Goal: Information Seeking & Learning: Learn about a topic

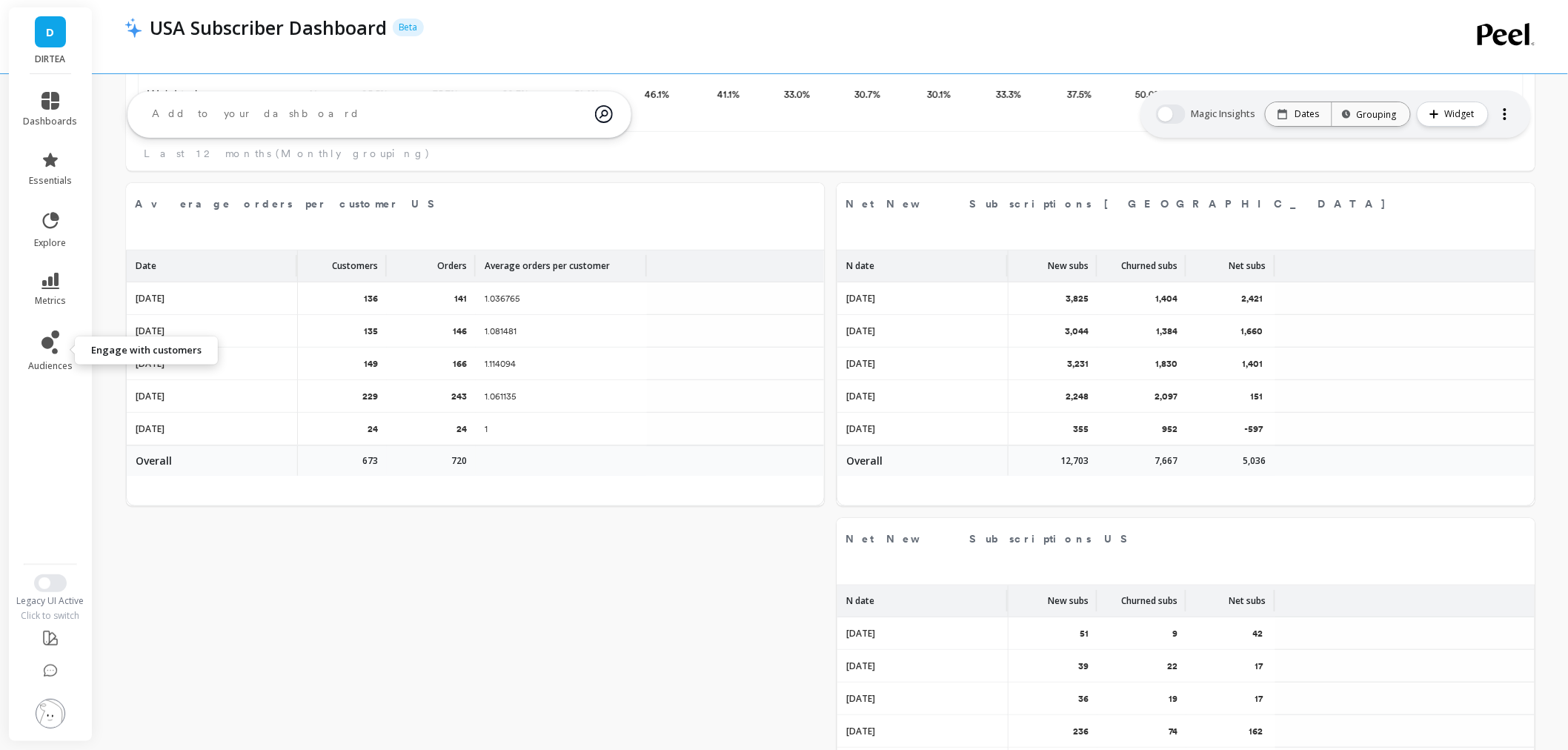
scroll to position [395, 1353]
click at [45, 288] on icon at bounding box center [50, 280] width 17 height 16
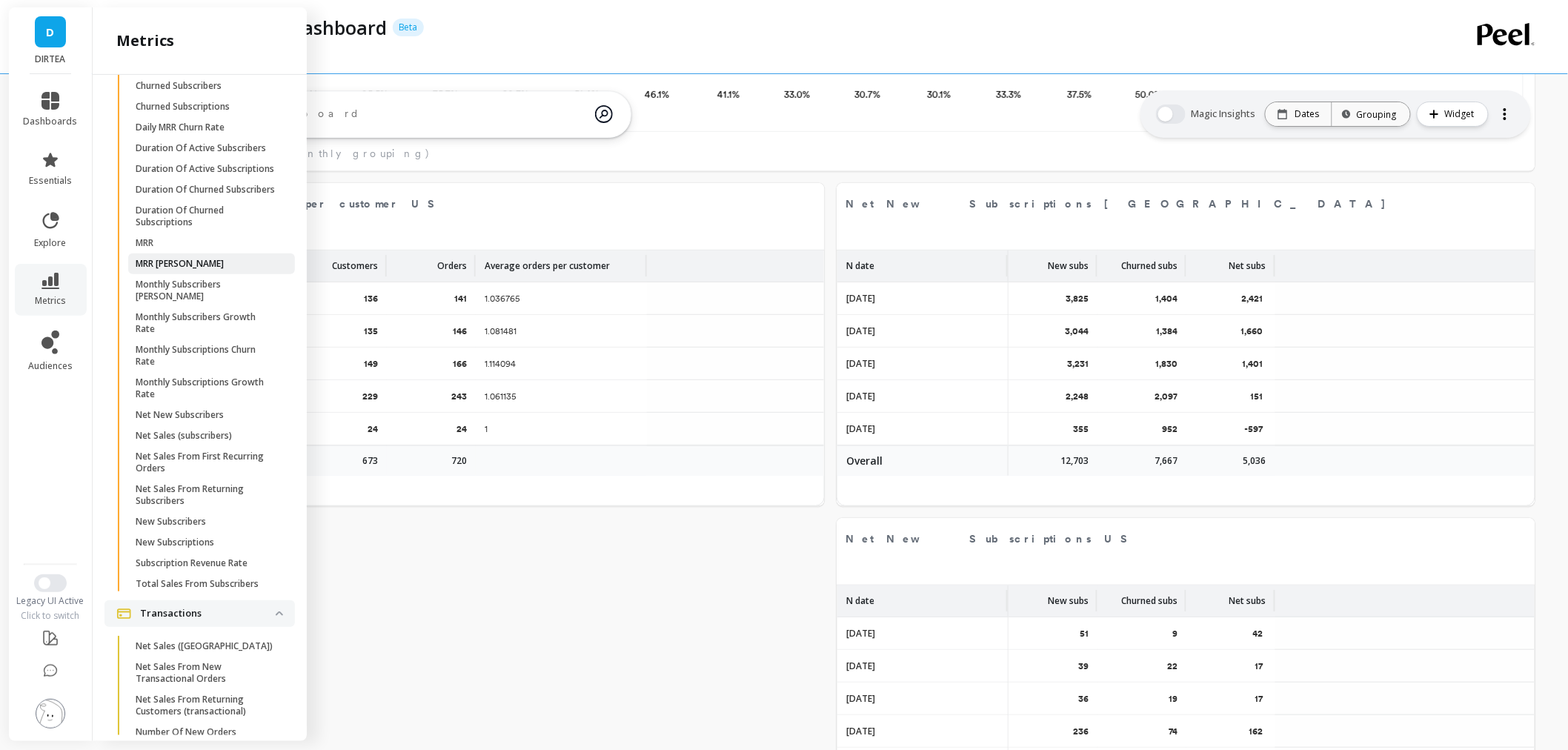
scroll to position [4114, 0]
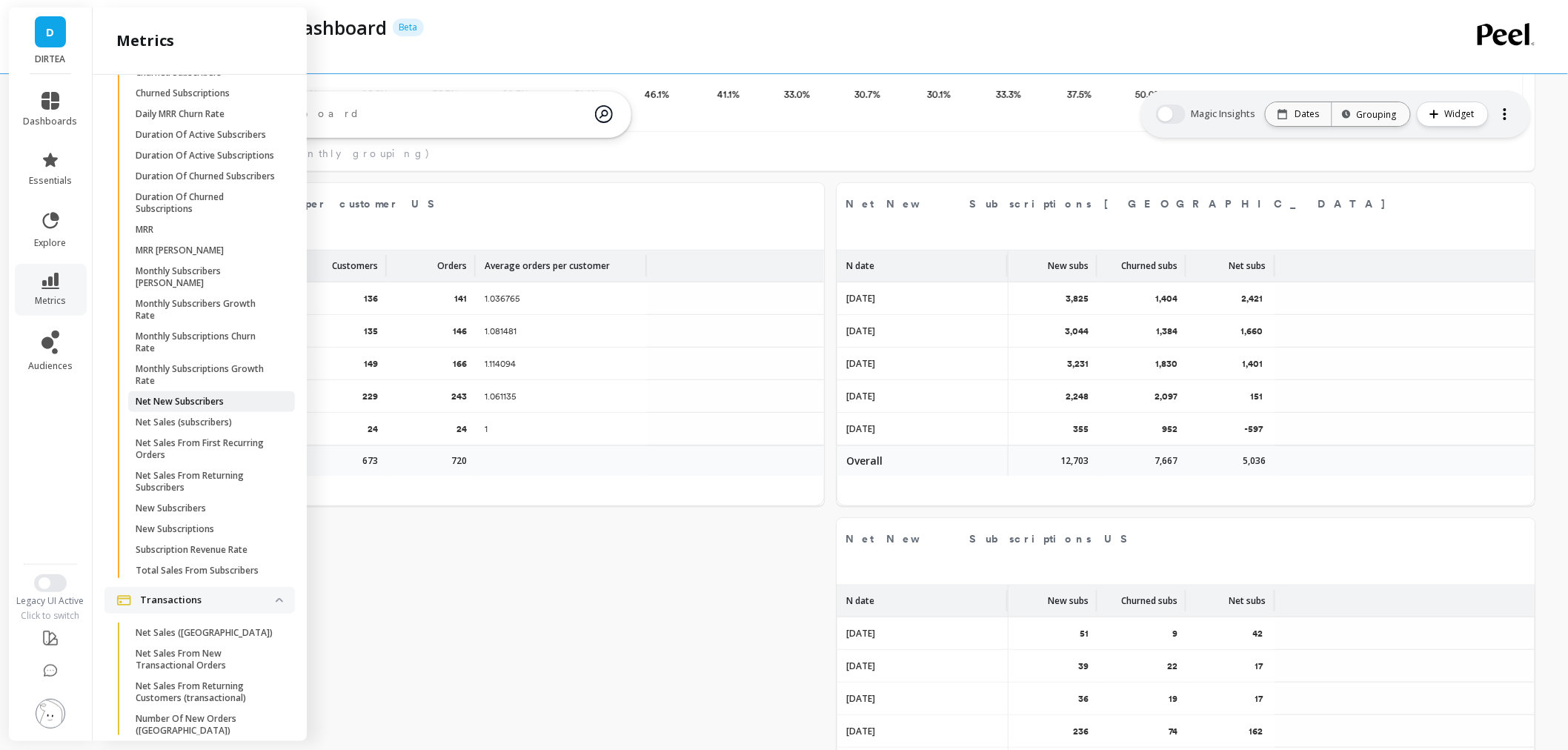
click at [219, 408] on p "Net New Subscribers" at bounding box center [180, 402] width 88 height 12
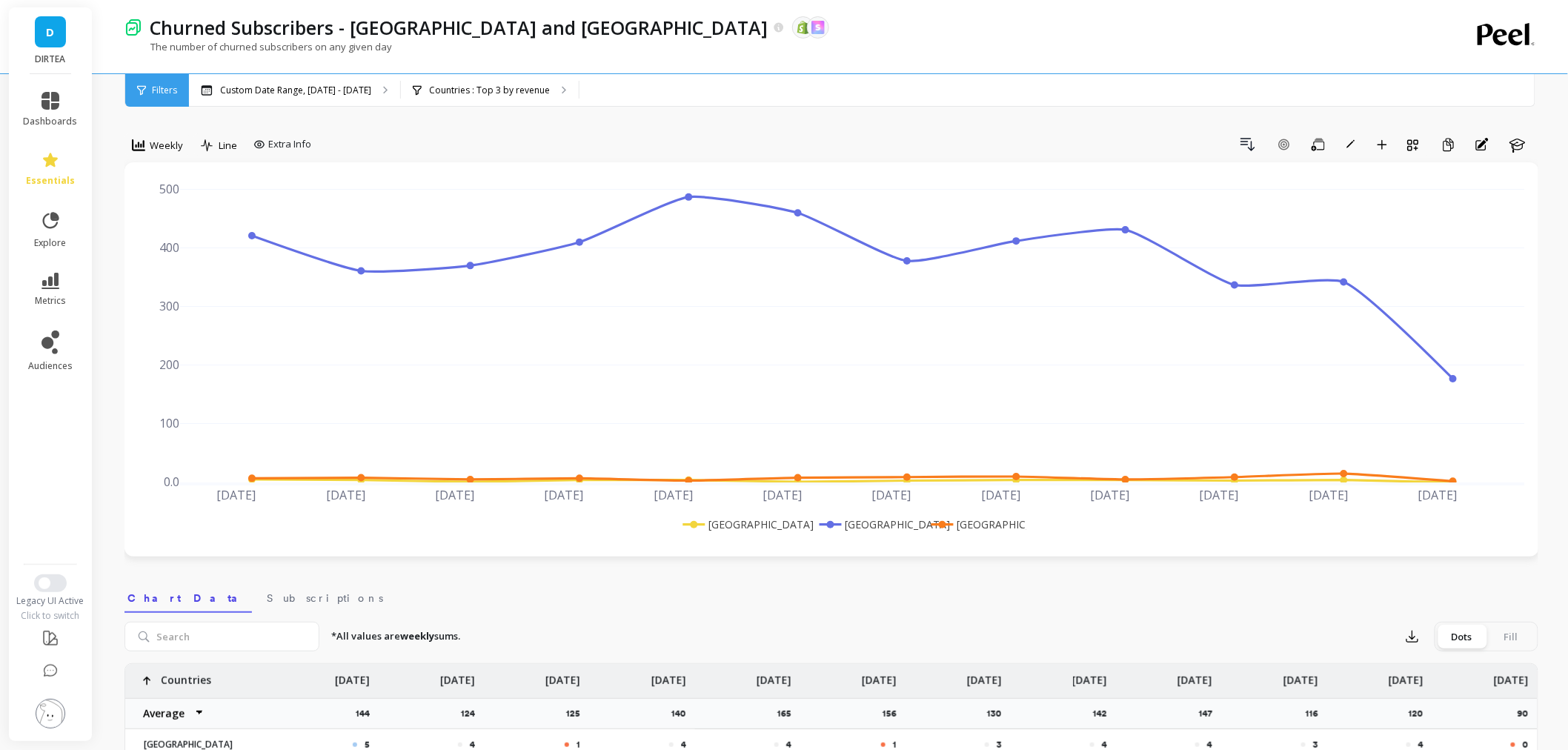
click at [62, 28] on link "D" at bounding box center [50, 31] width 31 height 31
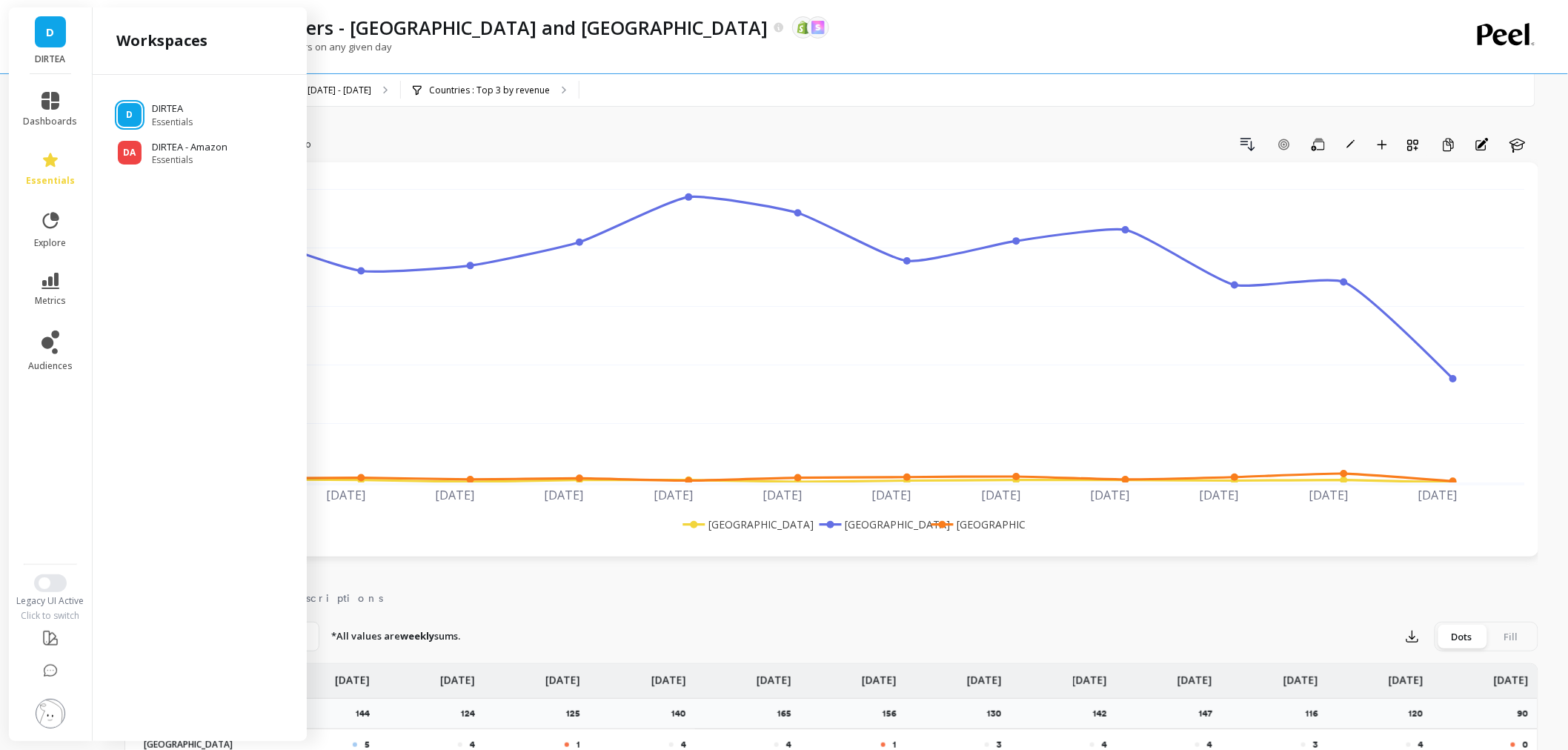
click at [178, 135] on ul "D DIRTEA Essentials DA DIRTEA - Amazon Essentials" at bounding box center [199, 128] width 190 height 76
click at [178, 154] on span "Essentials" at bounding box center [192, 160] width 81 height 12
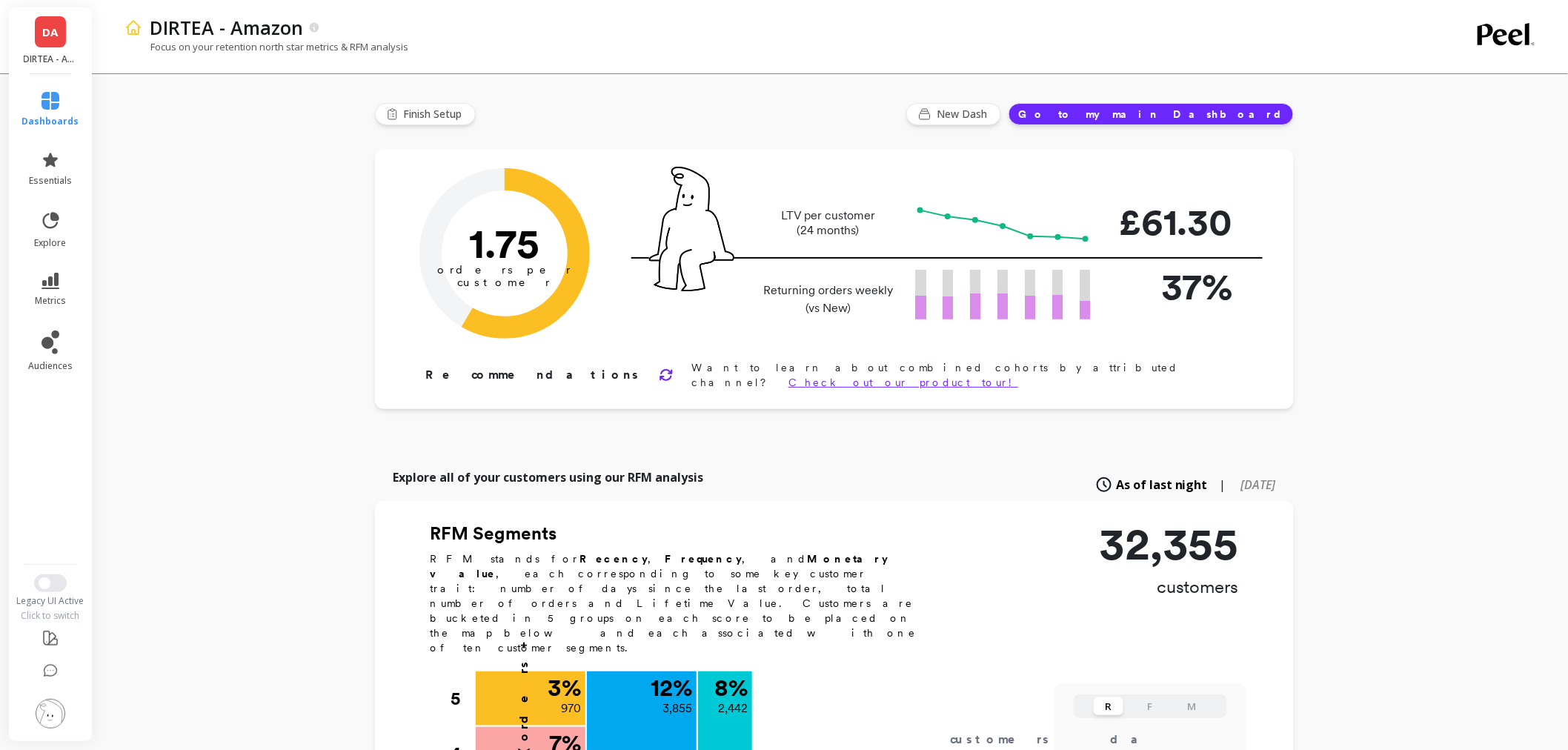
click at [44, 720] on img at bounding box center [50, 713] width 30 height 30
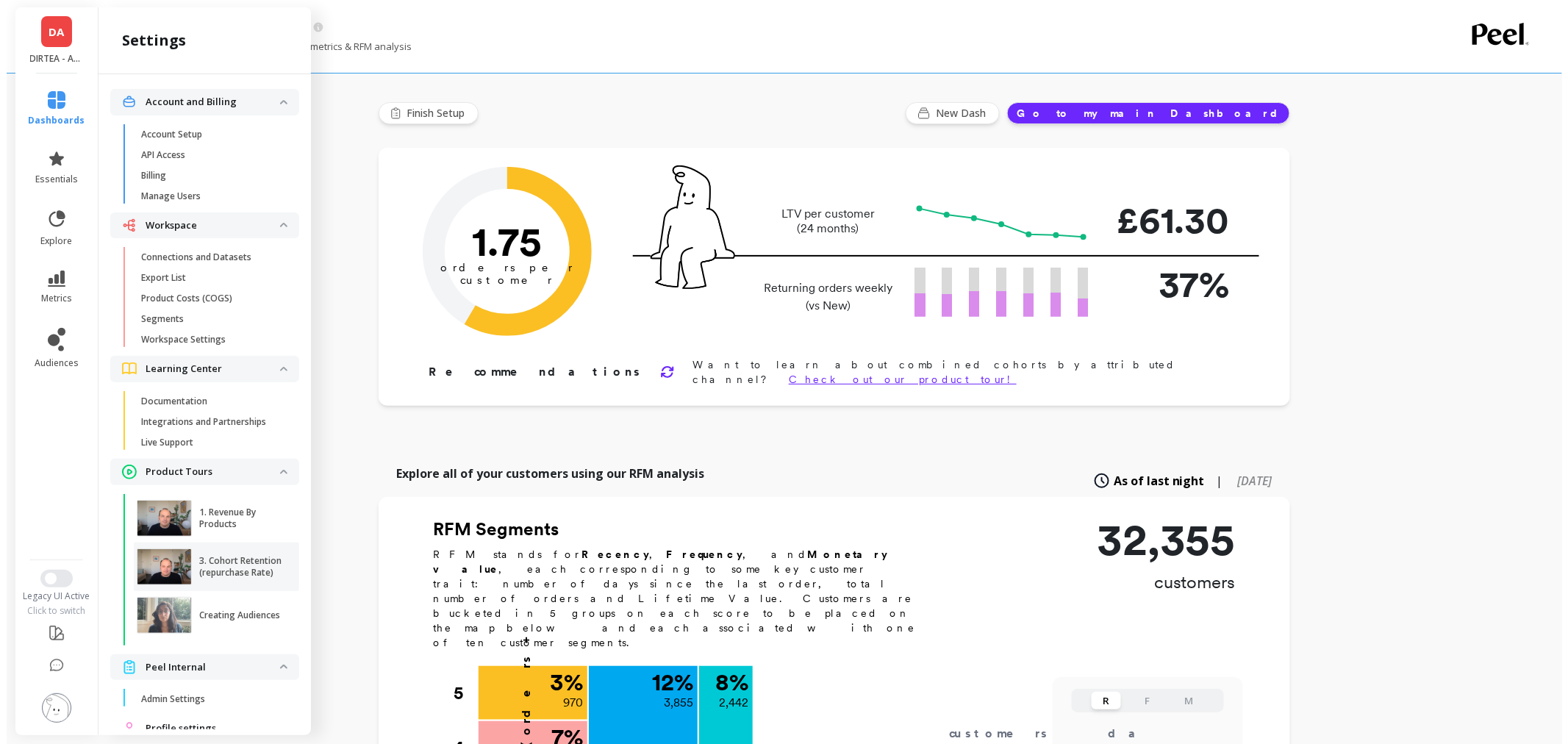
scroll to position [53, 0]
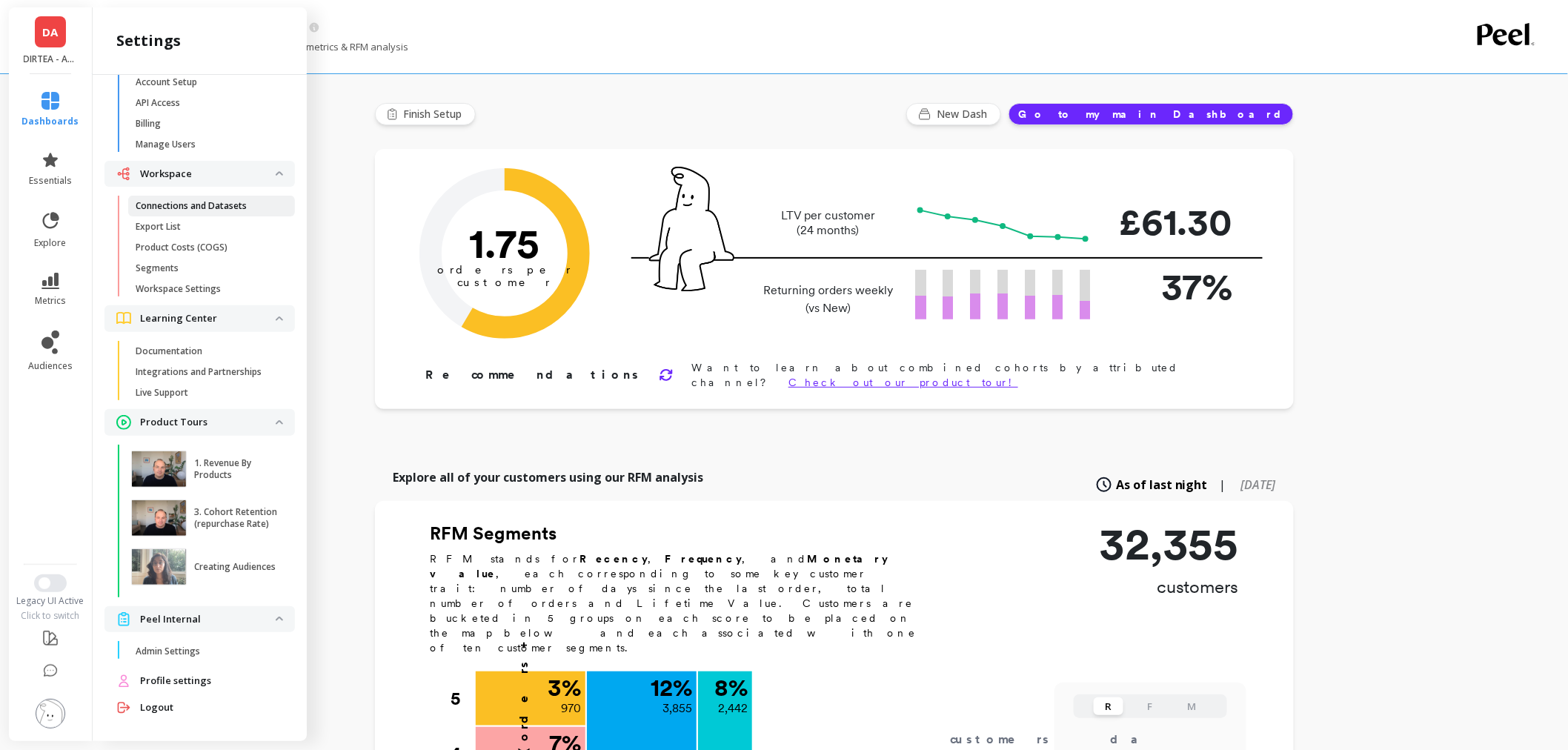
click at [186, 204] on p "Connections and Datasets" at bounding box center [191, 206] width 111 height 12
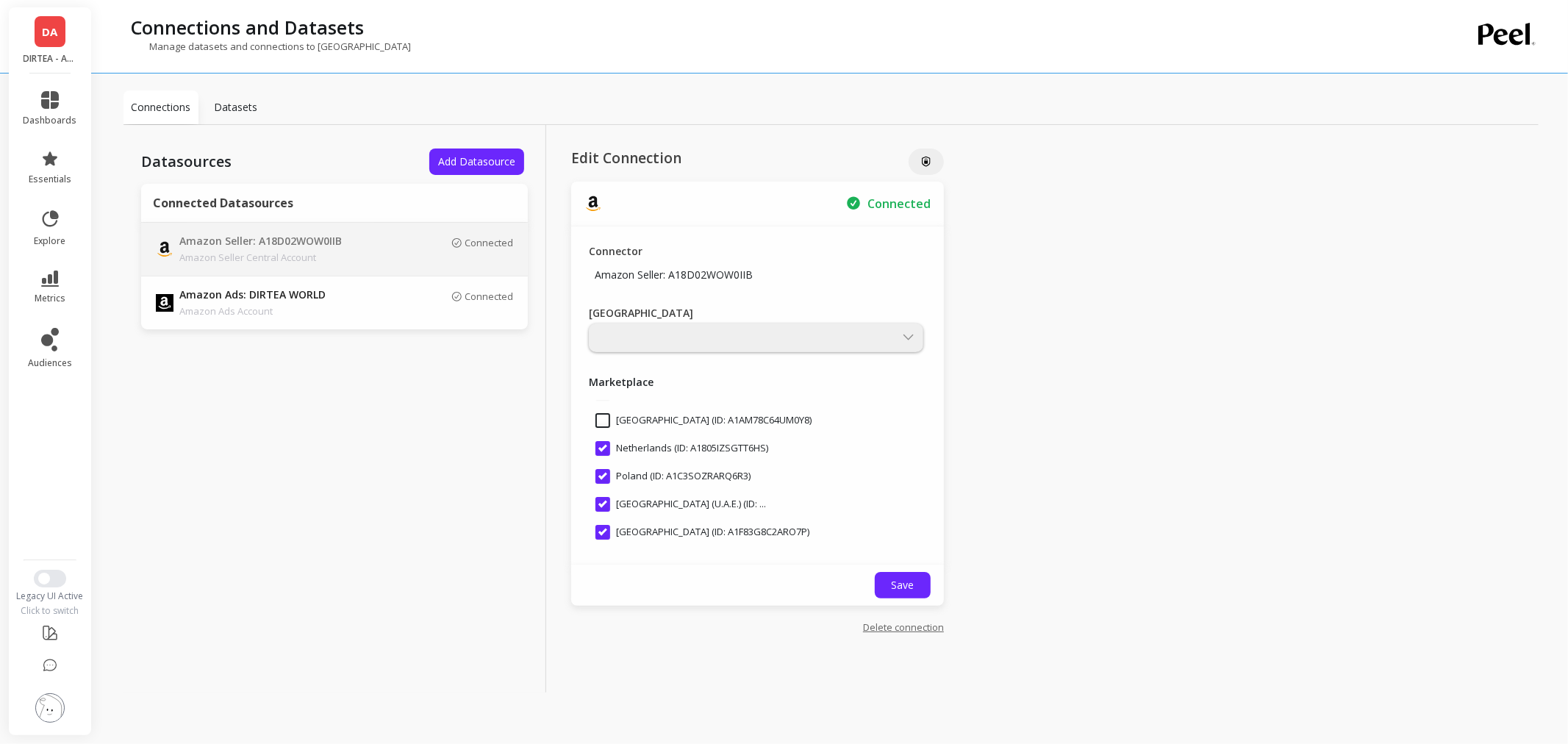
scroll to position [275, 0]
click at [50, 293] on span "metrics" at bounding box center [50, 299] width 31 height 12
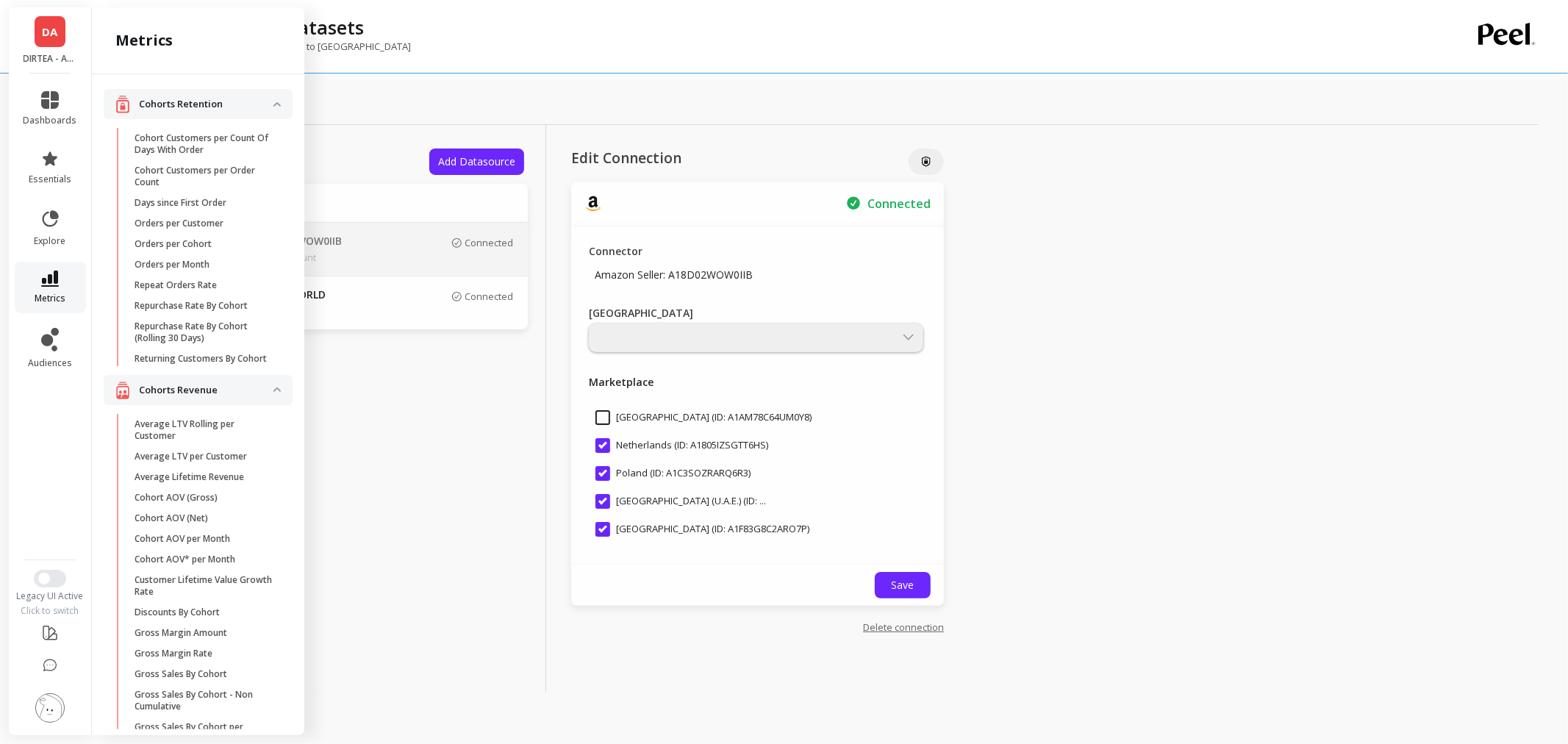
scroll to position [2446, 0]
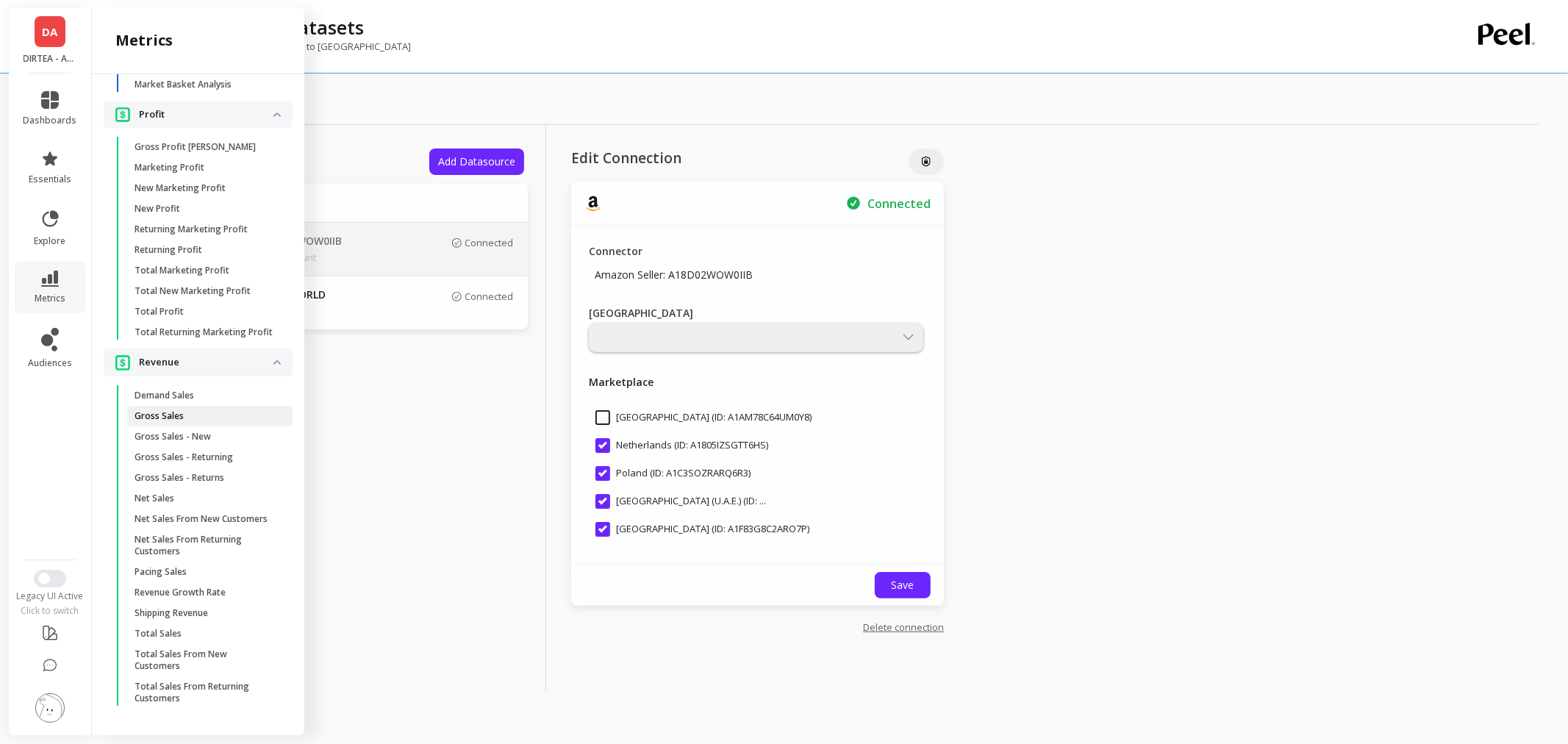
click at [195, 410] on span "Gross Sales" at bounding box center [204, 417] width 140 height 12
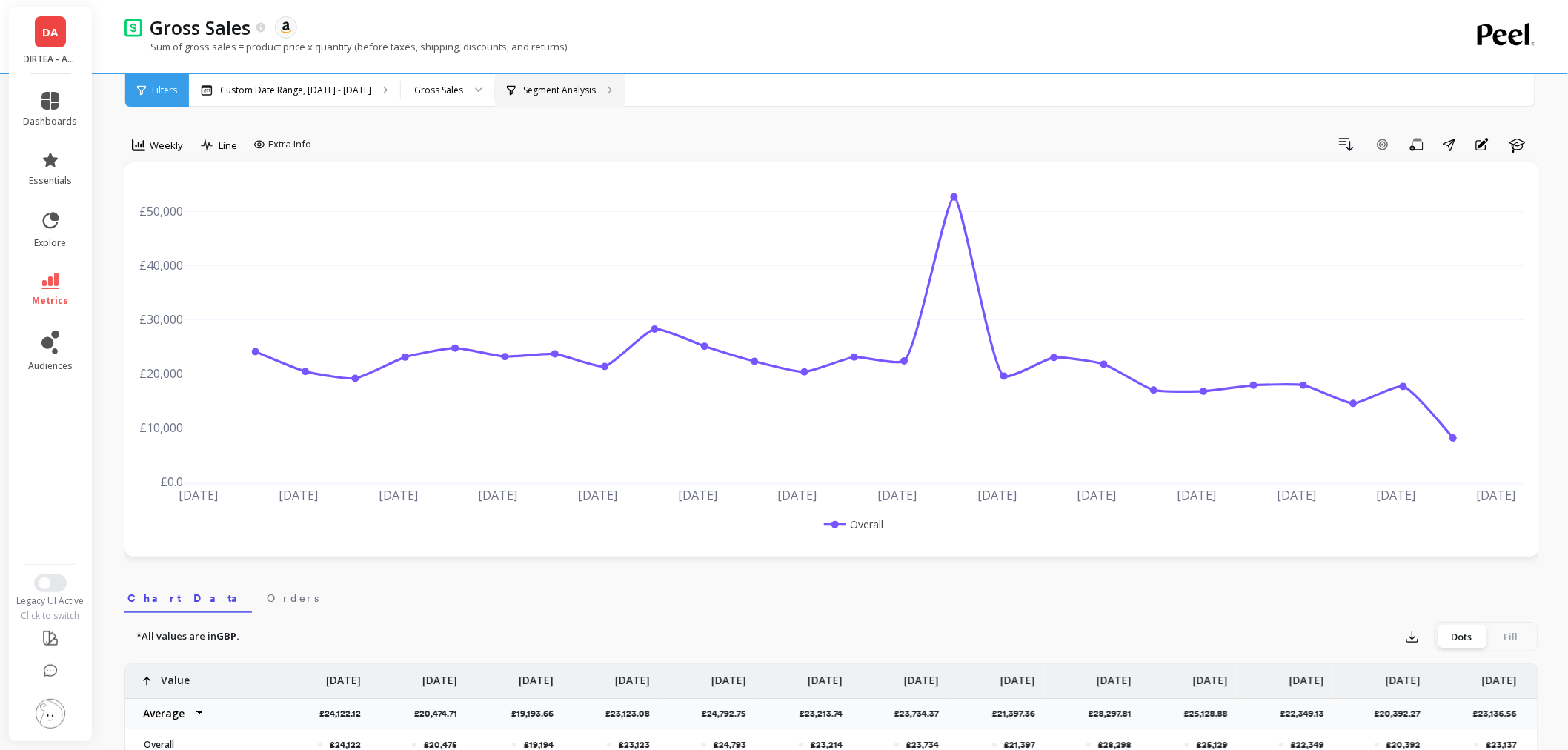
click at [552, 85] on p "Segment Analysis" at bounding box center [559, 91] width 72 height 12
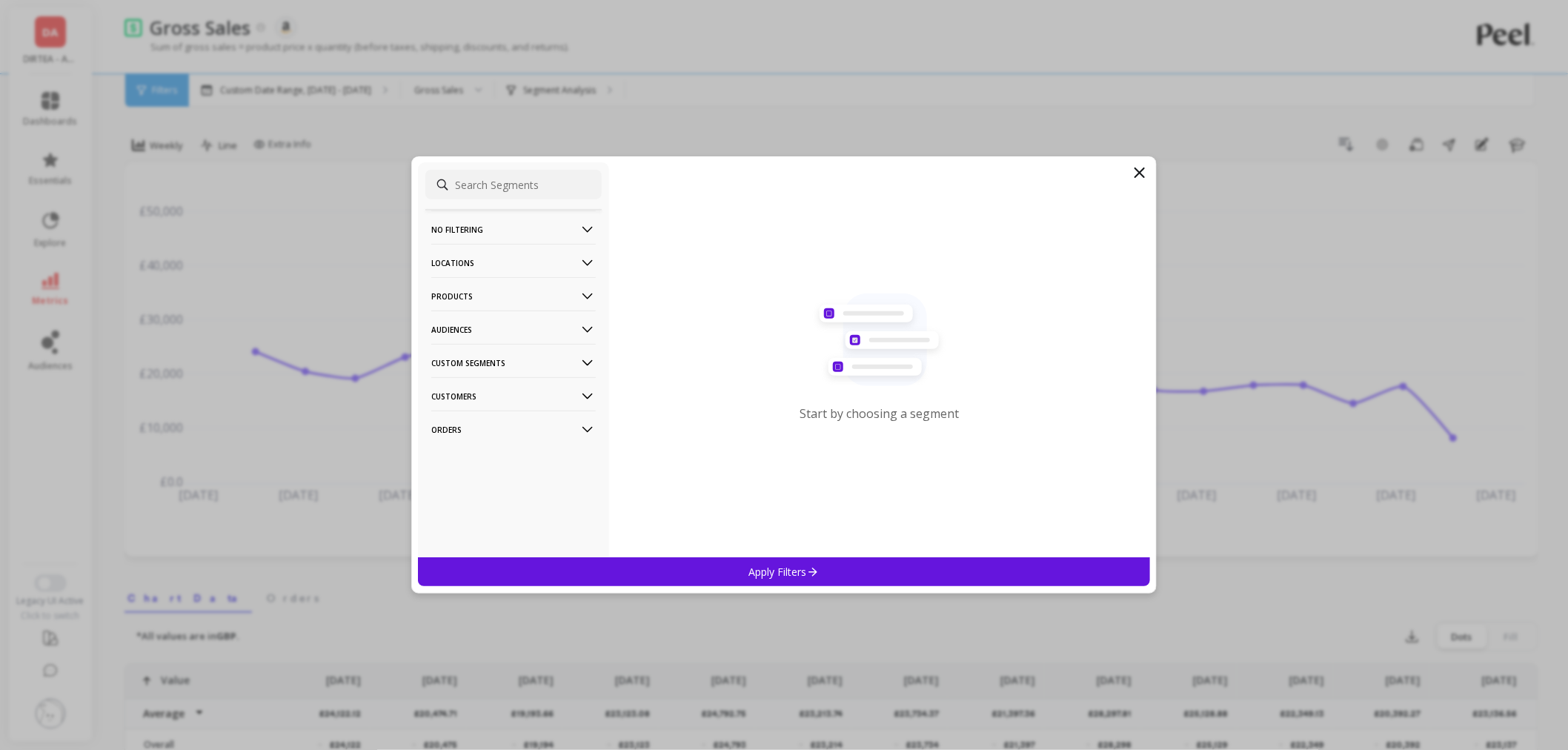
drag, startPoint x: 1143, startPoint y: 169, endPoint x: 1136, endPoint y: 173, distance: 8.1
click at [1143, 169] on icon at bounding box center [1140, 173] width 9 height 9
